Goal: Transaction & Acquisition: Purchase product/service

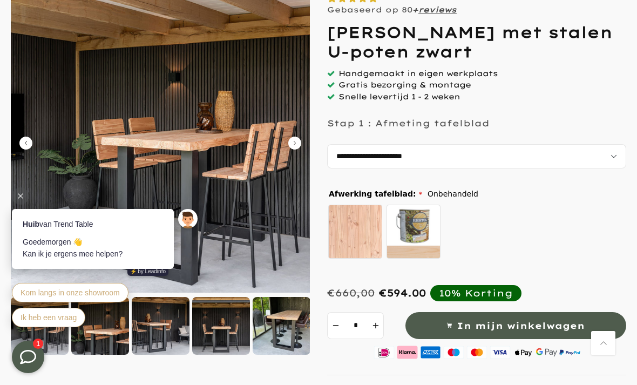
scroll to position [127, 0]
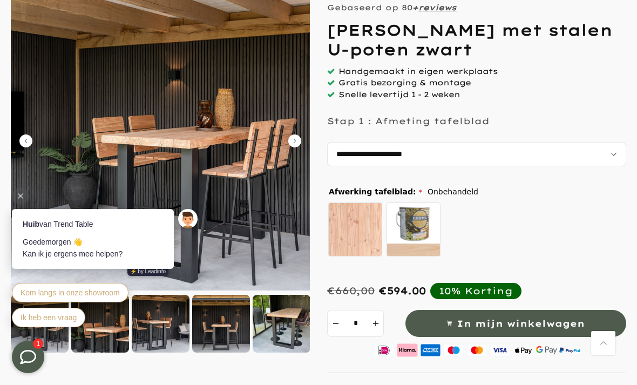
click at [16, 197] on div at bounding box center [20, 195] width 17 height 17
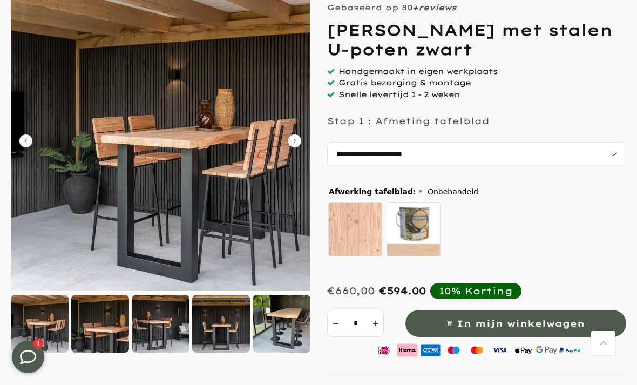
click at [47, 331] on div at bounding box center [40, 324] width 58 height 58
click at [92, 327] on div at bounding box center [100, 324] width 58 height 58
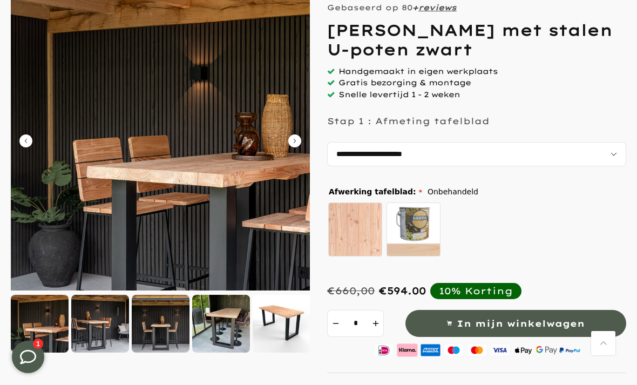
click at [113, 328] on div at bounding box center [100, 324] width 58 height 58
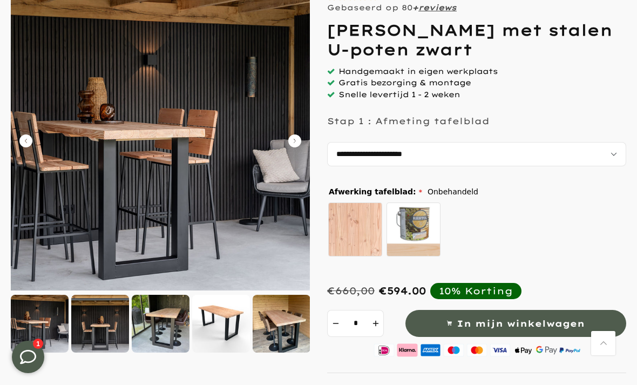
click at [159, 332] on div at bounding box center [161, 324] width 58 height 58
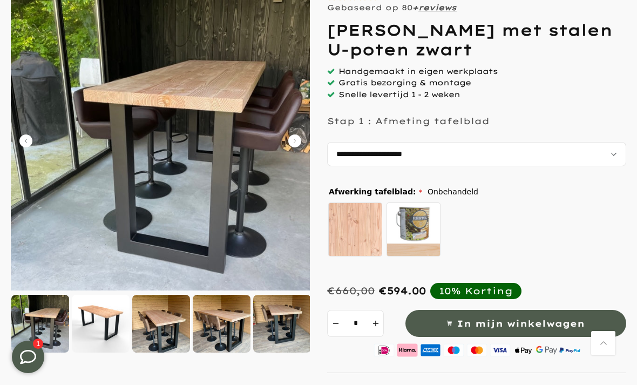
click at [231, 325] on div at bounding box center [222, 324] width 58 height 58
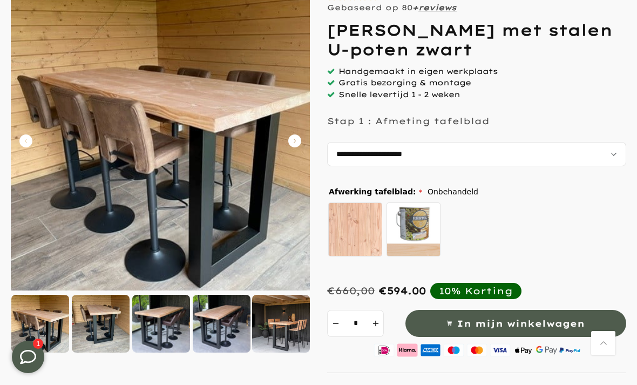
click at [286, 323] on div at bounding box center [281, 324] width 58 height 58
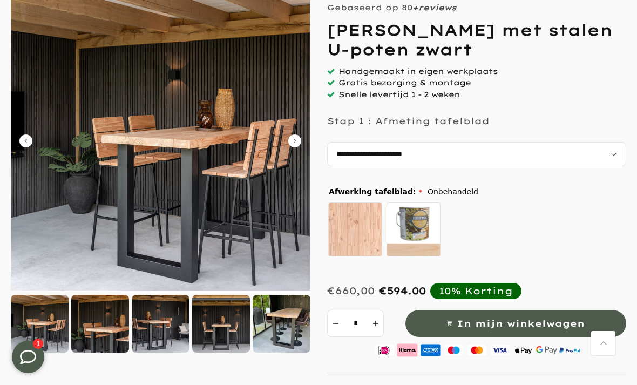
click at [296, 146] on icon "Carousel Next Arrow" at bounding box center [294, 140] width 13 height 13
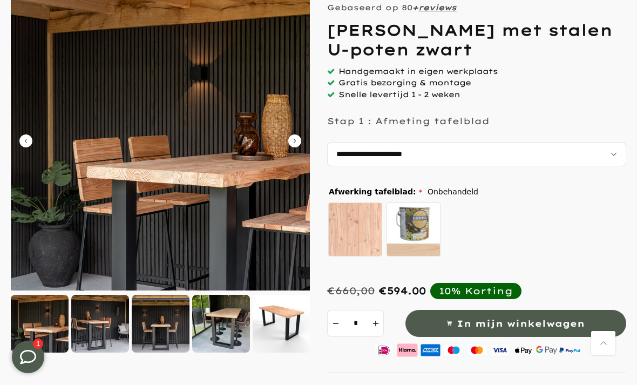
click at [298, 143] on icon "Carousel Next Arrow" at bounding box center [294, 140] width 13 height 13
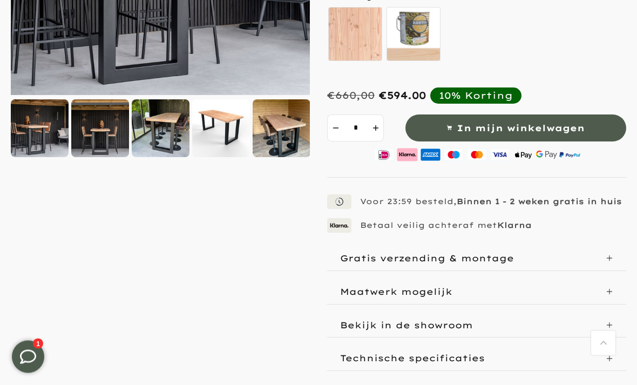
scroll to position [322, 0]
click at [235, 136] on div at bounding box center [221, 128] width 58 height 58
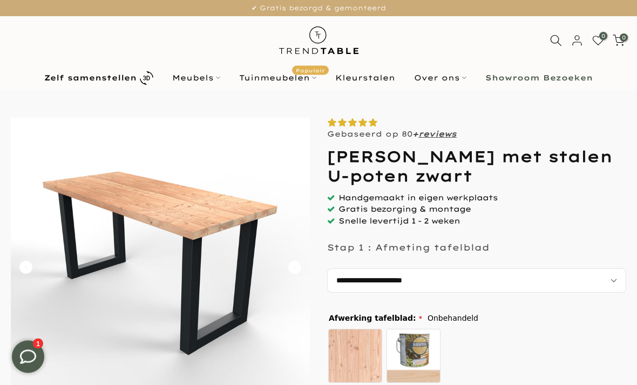
scroll to position [0, 0]
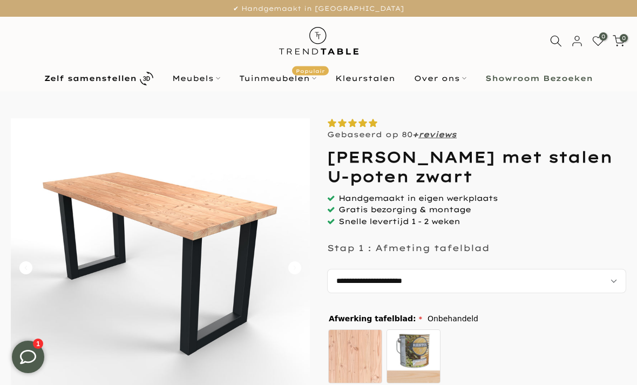
click at [615, 290] on select "**********" at bounding box center [476, 281] width 299 height 24
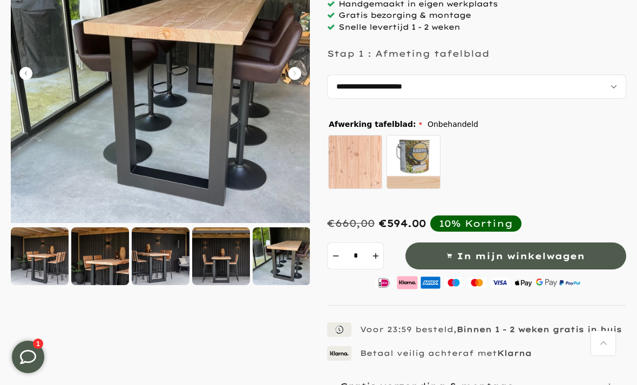
scroll to position [186, 0]
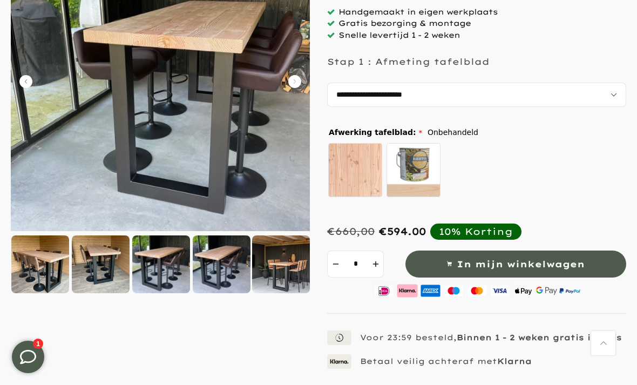
click at [226, 264] on div at bounding box center [222, 264] width 58 height 58
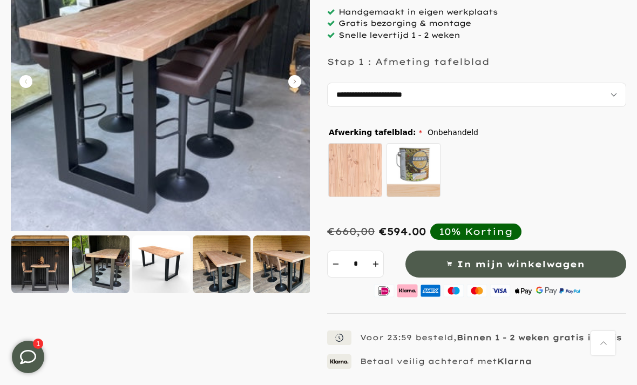
click at [55, 278] on div at bounding box center [40, 264] width 58 height 58
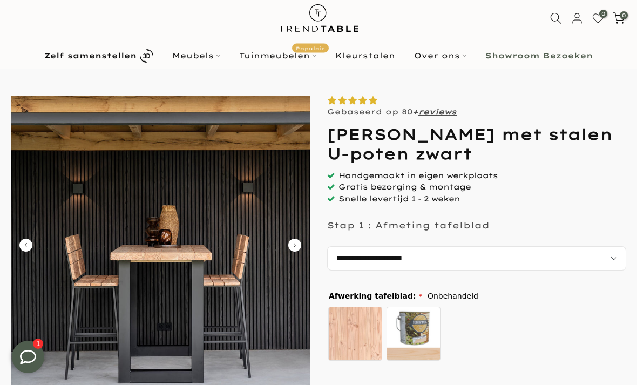
scroll to position [23, 0]
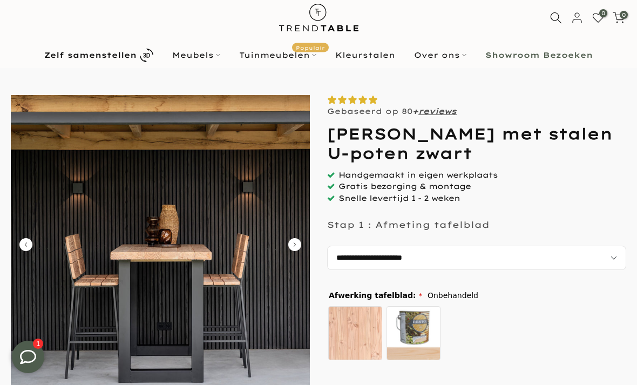
click at [322, 55] on link "Tuinmeubelen Populair" at bounding box center [278, 55] width 96 height 13
click at [309, 61] on link "Tuinmeubelen Populair" at bounding box center [278, 55] width 96 height 13
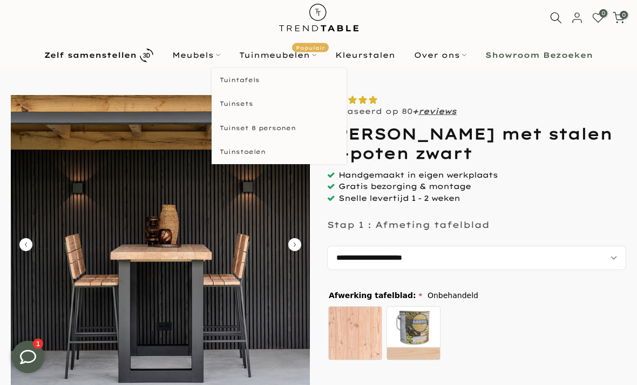
click at [261, 151] on link "Tuinstoelen" at bounding box center [279, 152] width 135 height 24
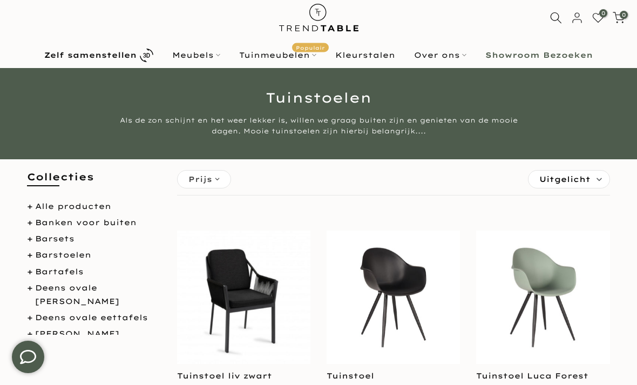
scroll to position [23, 0]
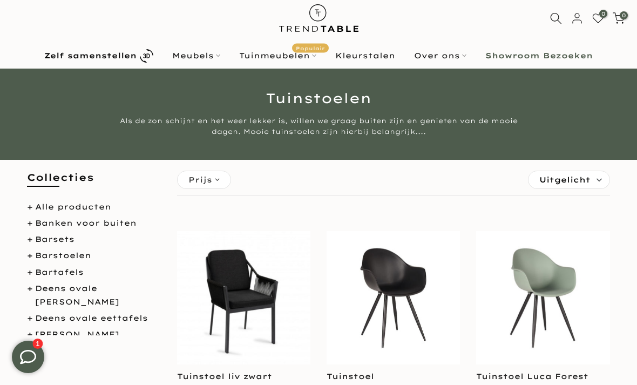
click at [82, 259] on link "Barstoelen" at bounding box center [63, 256] width 56 height 10
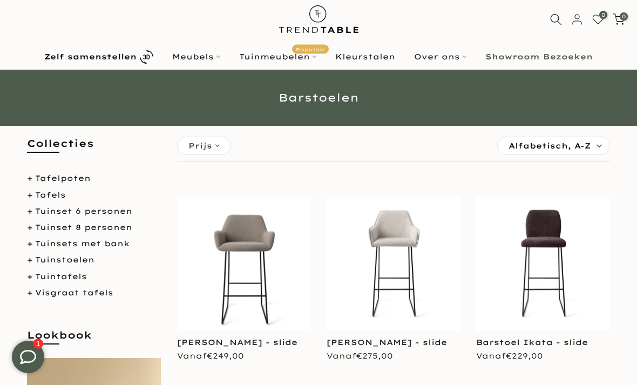
scroll to position [549, 0]
click at [86, 256] on link "Tuinstoelen" at bounding box center [64, 259] width 59 height 10
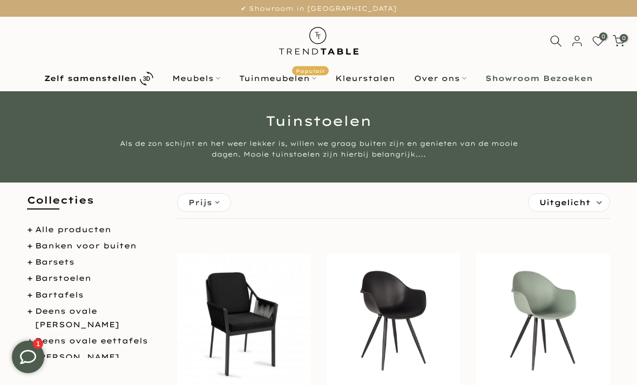
click at [49, 264] on link "Barsets" at bounding box center [54, 262] width 39 height 10
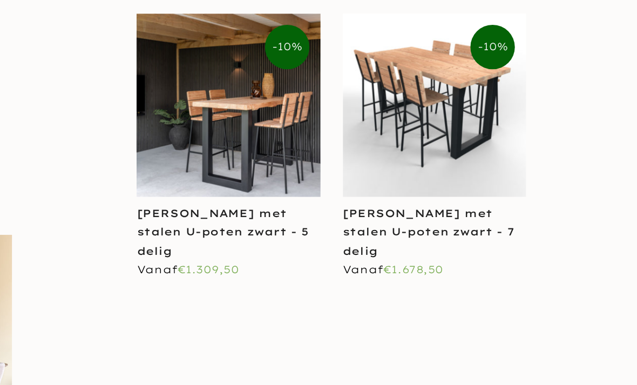
scroll to position [209, 0]
click at [402, 104] on img at bounding box center [468, 76] width 133 height 133
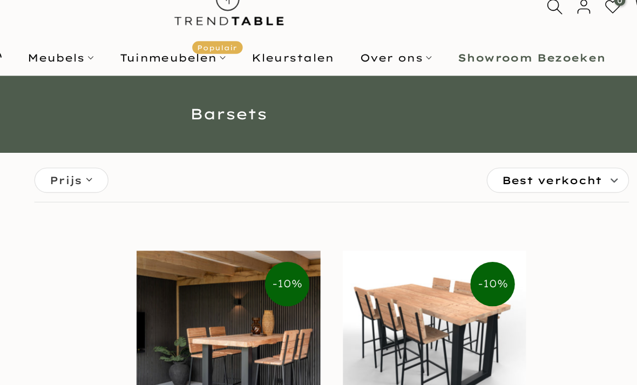
scroll to position [0, 0]
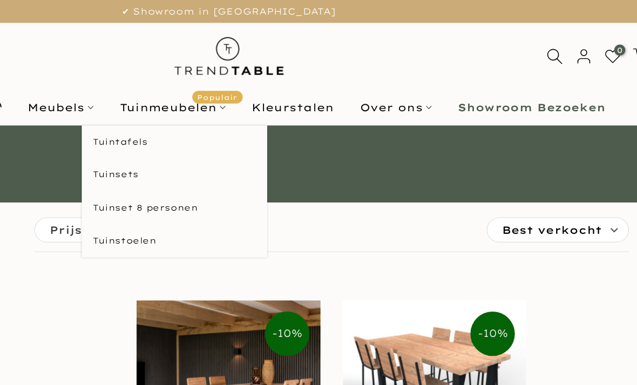
click at [230, 77] on link "Tuinmeubelen Populair" at bounding box center [278, 78] width 96 height 13
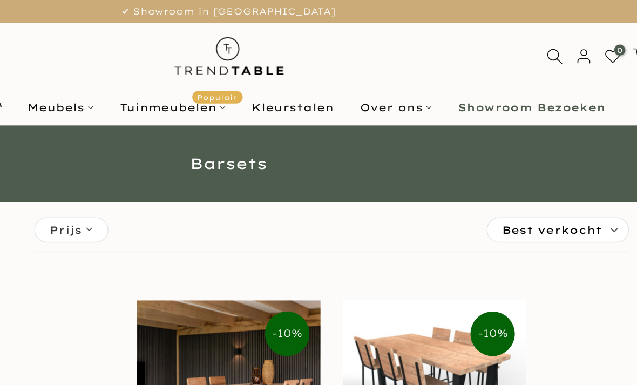
click at [230, 83] on link "Tuinmeubelen Populair" at bounding box center [278, 78] width 96 height 13
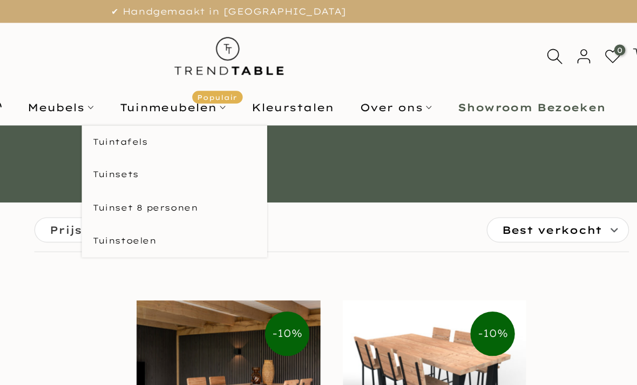
click at [212, 172] on link "Tuinstoelen" at bounding box center [279, 175] width 135 height 24
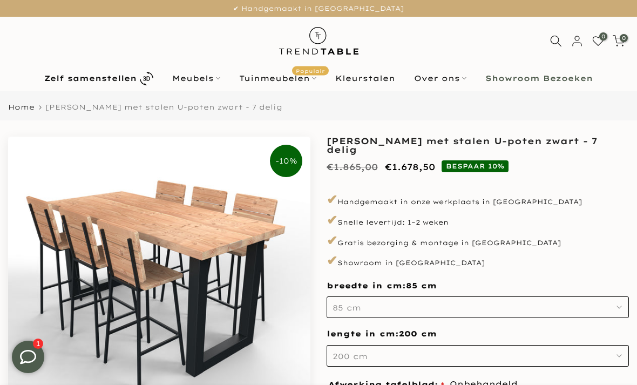
click at [297, 97] on div "Home [PERSON_NAME] met stalen U-poten zwart - 7 delig" at bounding box center [318, 105] width 637 height 29
click at [309, 78] on link "Tuinmeubelen Populair" at bounding box center [278, 78] width 96 height 13
click at [321, 79] on link "Tuinmeubelen Populair" at bounding box center [278, 78] width 96 height 13
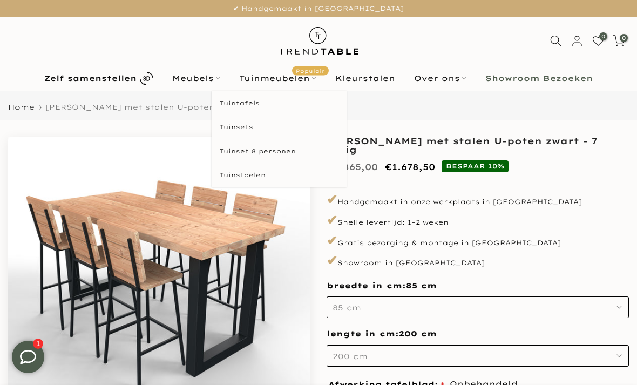
click at [301, 73] on span "Populair" at bounding box center [310, 70] width 37 height 9
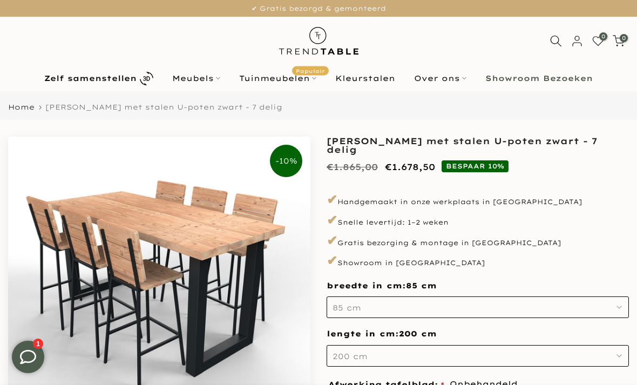
click at [286, 79] on link "Tuinmeubelen Populair" at bounding box center [278, 78] width 96 height 13
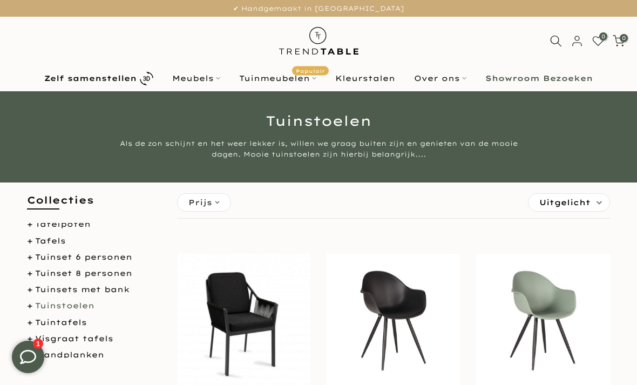
scroll to position [560, 0]
click at [79, 300] on link "Tuinstoelen" at bounding box center [64, 305] width 59 height 10
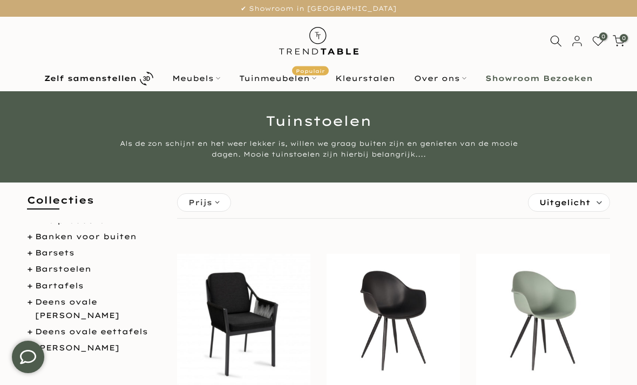
scroll to position [10, 0]
click at [73, 267] on link "Barstoelen" at bounding box center [63, 269] width 56 height 10
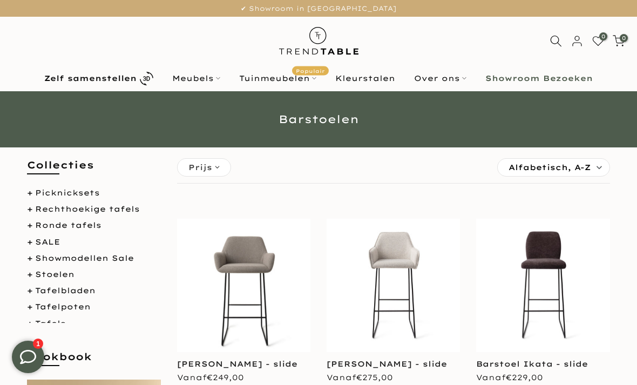
scroll to position [441, 0]
click at [56, 238] on link "SALE" at bounding box center [47, 243] width 25 height 10
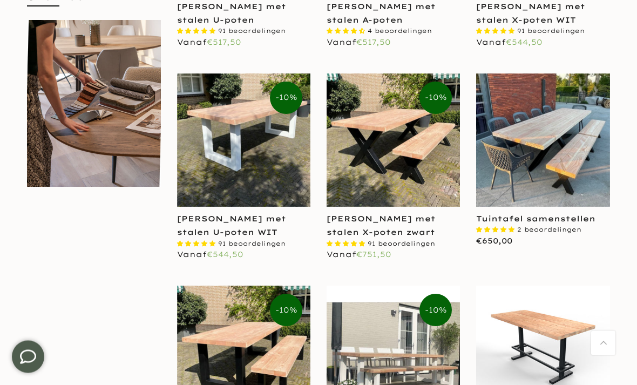
scroll to position [617, 0]
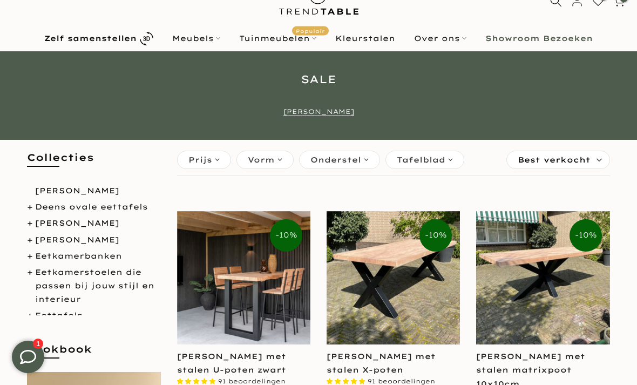
scroll to position [91, 0]
click at [449, 165] on div "Tafelblad" at bounding box center [425, 160] width 79 height 18
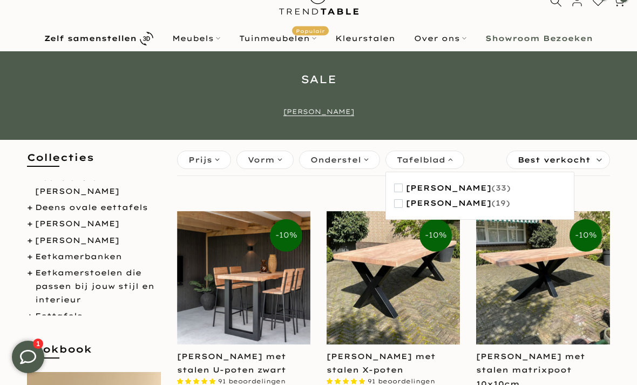
click at [442, 161] on span "Tafelblad" at bounding box center [421, 160] width 49 height 12
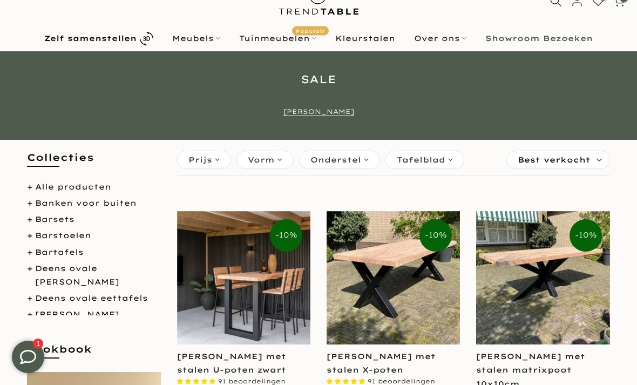
scroll to position [0, 0]
click at [104, 190] on link "Alle producten" at bounding box center [73, 187] width 76 height 10
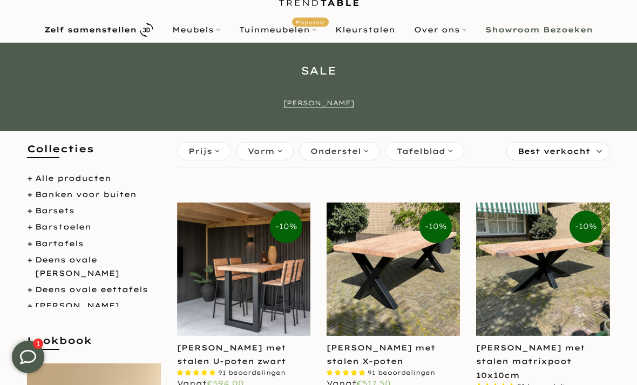
click at [93, 173] on link "Alle producten" at bounding box center [73, 178] width 76 height 10
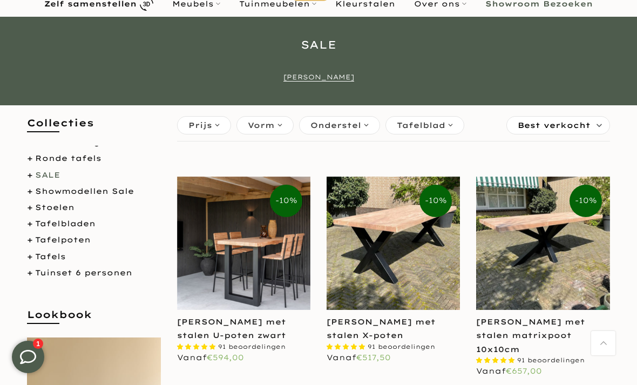
scroll to position [464, 0]
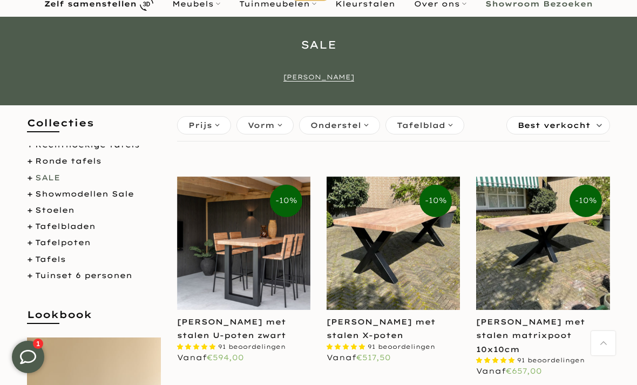
click at [52, 175] on link "SALE" at bounding box center [47, 178] width 25 height 10
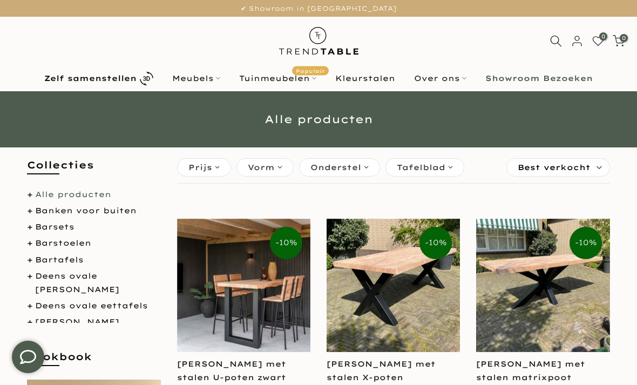
click at [557, 39] on icon at bounding box center [556, 41] width 12 height 12
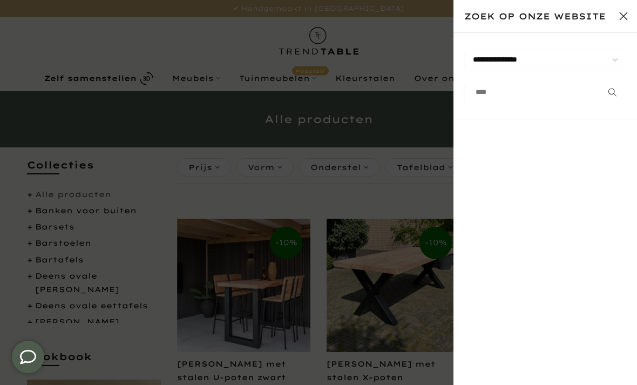
click at [524, 87] on input "text" at bounding box center [545, 93] width 162 height 22
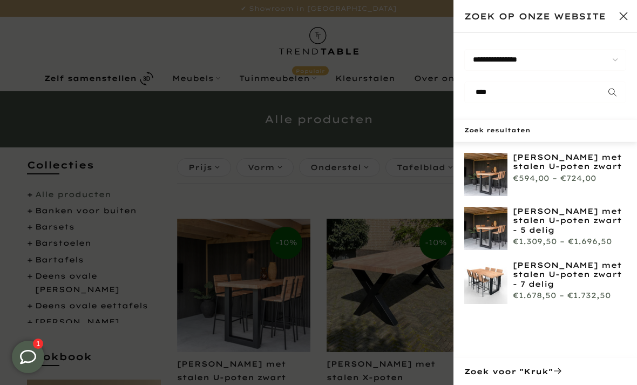
type input "****"
click at [613, 92] on button "submit" at bounding box center [612, 93] width 27 height 22
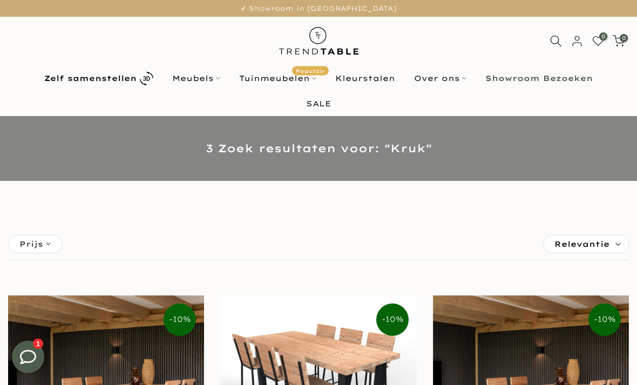
click at [318, 81] on link "Tuinmeubelen Populair" at bounding box center [278, 78] width 96 height 13
click at [319, 66] on span "Populair" at bounding box center [310, 70] width 37 height 9
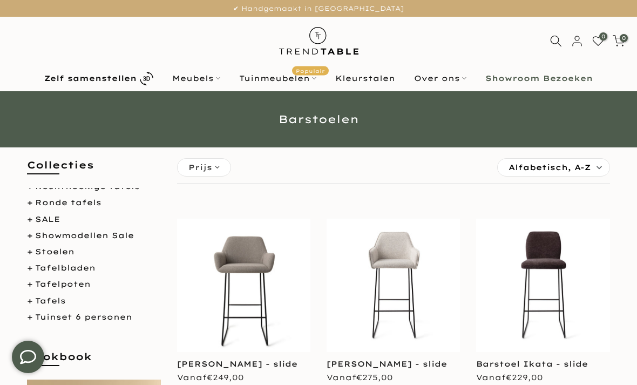
scroll to position [464, 0]
click at [112, 231] on link "Showmodellen Sale" at bounding box center [84, 236] width 99 height 10
